Goal: Task Accomplishment & Management: Complete application form

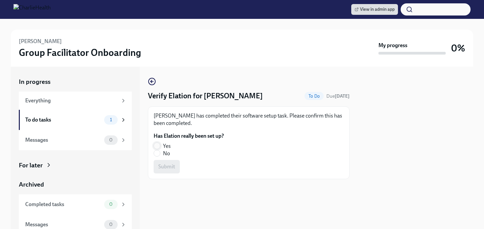
click at [154, 147] on input "Yes" at bounding box center [157, 146] width 6 height 6
radio input "true"
click at [168, 174] on div "[PERSON_NAME] has completed their software setup task. Please confirm this has …" at bounding box center [249, 142] width 202 height 73
click at [168, 167] on span "Submit" at bounding box center [166, 166] width 17 height 7
click at [159, 146] on input "Yes" at bounding box center [157, 146] width 6 height 6
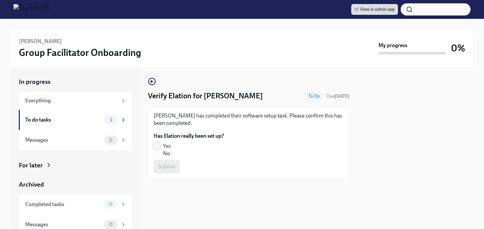
radio input "true"
click at [161, 165] on span "Submit" at bounding box center [166, 166] width 17 height 7
click at [163, 155] on label "No" at bounding box center [186, 153] width 65 height 7
click at [160, 155] on input "No" at bounding box center [157, 153] width 6 height 6
radio input "true"
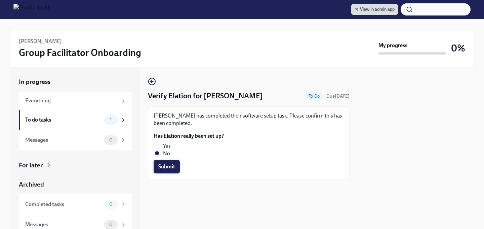
click at [163, 168] on span "Submit" at bounding box center [166, 166] width 17 height 7
click at [157, 146] on input "Yes" at bounding box center [157, 146] width 6 height 6
radio input "true"
click at [159, 169] on span "Submit" at bounding box center [166, 166] width 17 height 7
click at [157, 145] on input "Yes" at bounding box center [157, 146] width 6 height 6
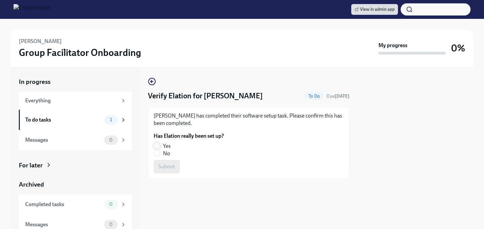
radio input "true"
click at [160, 164] on span "Submit" at bounding box center [166, 166] width 17 height 7
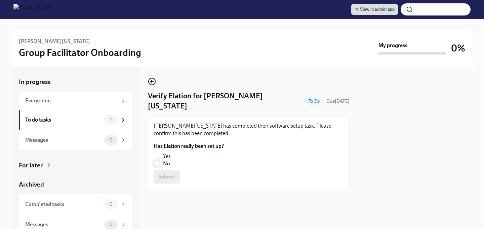
click at [159, 160] on input "No" at bounding box center [157, 163] width 6 height 6
radio input "true"
click at [161, 173] on span "Submit" at bounding box center [166, 176] width 17 height 7
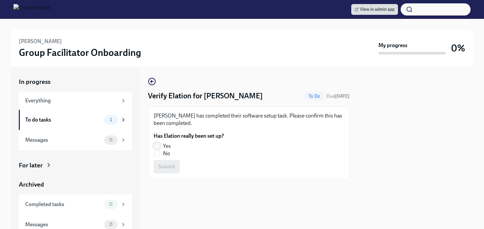
click at [157, 147] on input "Yes" at bounding box center [157, 146] width 6 height 6
radio input "true"
click at [163, 168] on span "Submit" at bounding box center [166, 166] width 17 height 7
click at [159, 147] on input "Yes" at bounding box center [157, 146] width 6 height 6
radio input "true"
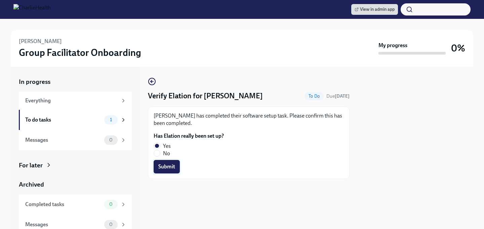
click at [160, 173] on button "Submit" at bounding box center [167, 166] width 26 height 13
click at [168, 154] on span "No" at bounding box center [166, 153] width 7 height 7
click at [160, 154] on input "No" at bounding box center [157, 153] width 6 height 6
radio input "true"
click at [168, 163] on span "Submit" at bounding box center [166, 166] width 17 height 7
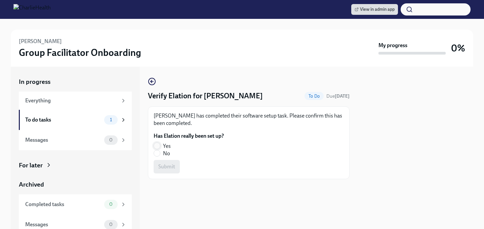
click at [156, 144] on input "Yes" at bounding box center [157, 146] width 6 height 6
radio input "true"
click at [163, 171] on button "Submit" at bounding box center [167, 166] width 26 height 13
click at [157, 145] on input "Yes" at bounding box center [157, 146] width 6 height 6
radio input "true"
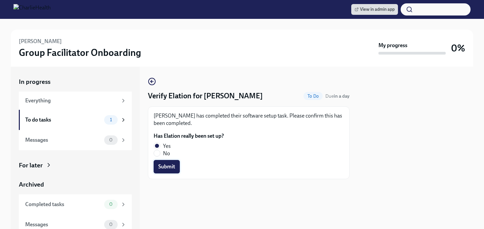
click at [160, 169] on span "Submit" at bounding box center [166, 166] width 17 height 7
